Goal: Complete application form

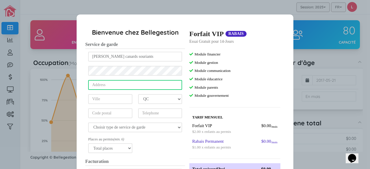
click at [142, 86] on input "text" at bounding box center [135, 85] width 94 height 10
type input "[STREET_ADDRESS][PERSON_NAME] est"
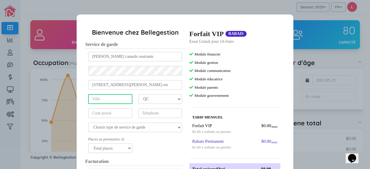
click at [125, 96] on input "text" at bounding box center [110, 99] width 44 height 10
type input "[GEOGRAPHIC_DATA]"
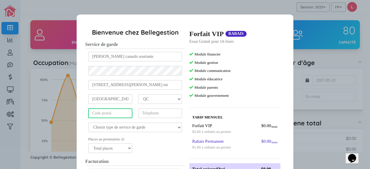
click at [118, 112] on input "text" at bounding box center [110, 113] width 44 height 10
type input "H1V1Z1"
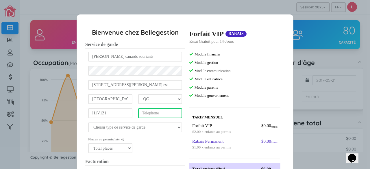
click at [163, 113] on input "tel" at bounding box center [160, 113] width 44 height 10
type input "5"
type input "5149785235"
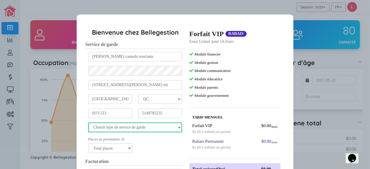
click at [170, 130] on select "Choisir type de service de garde Centre de la petite enfance Garderie privee Mi…" at bounding box center [135, 128] width 94 height 10
click at [88, 123] on select "Choisir type de service de garde Centre de la petite enfance Garderie privee Mi…" at bounding box center [135, 128] width 94 height 10
click at [179, 127] on select "Choisir type de service de garde Centre de la petite enfance Garderie privee Mi…" at bounding box center [135, 128] width 94 height 10
select select "1"
click at [88, 123] on select "Choisir type de service de garde Centre de la petite enfance Garderie privee Mi…" at bounding box center [135, 128] width 94 height 10
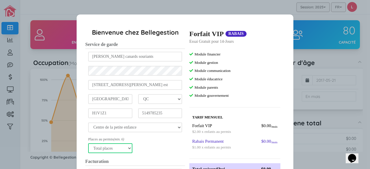
click at [125, 147] on select "Total places 6 7 8 9 10 11 12 13 14 15 16 17 18 19 20 21 22 23 24 25 26 27 28 2…" at bounding box center [110, 148] width 44 height 10
select select "40"
click at [88, 143] on select "Total places 6 7 8 9 10 11 12 13 14 15 16 17 18 19 20 21 22 23 24 25 26 27 28 2…" at bounding box center [110, 148] width 44 height 10
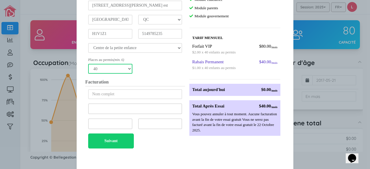
scroll to position [80, 0]
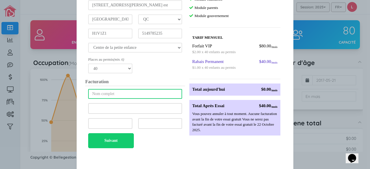
click at [140, 94] on input "text" at bounding box center [135, 94] width 94 height 10
type input "[PERSON_NAME]"
click at [115, 127] on div at bounding box center [110, 123] width 44 height 11
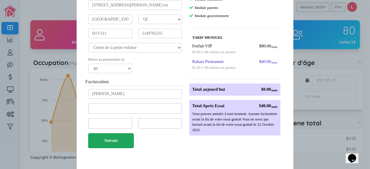
click at [118, 140] on button "Suivant" at bounding box center [111, 140] width 46 height 15
